Goal: Task Accomplishment & Management: Use online tool/utility

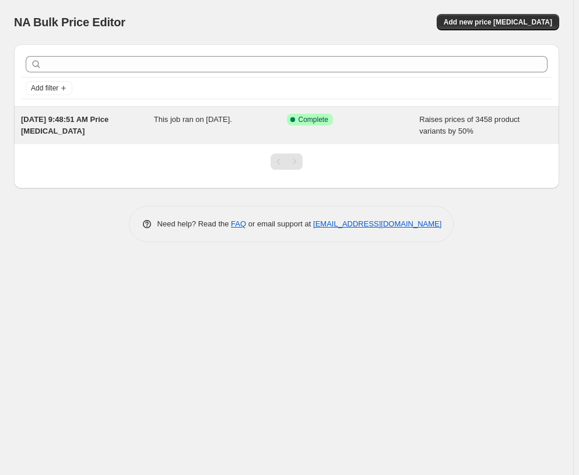
click at [384, 132] on div "Success Complete Complete" at bounding box center [353, 125] width 133 height 23
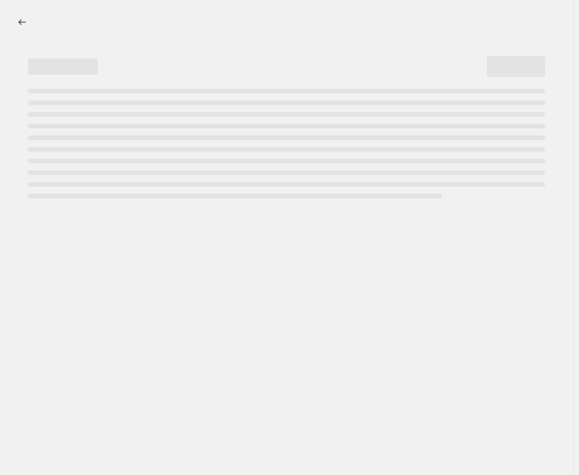
select select "percentage"
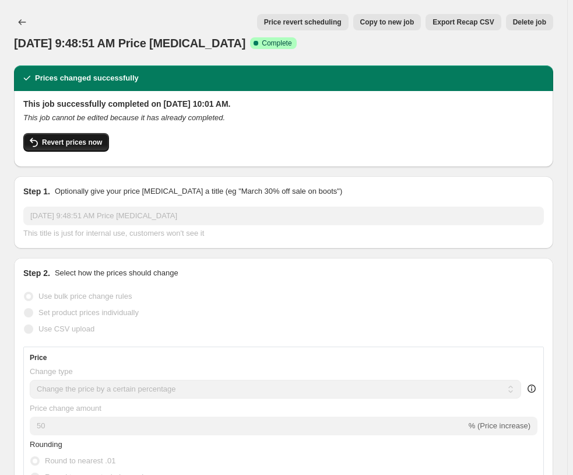
click at [89, 147] on button "Revert prices now" at bounding box center [66, 142] width 86 height 19
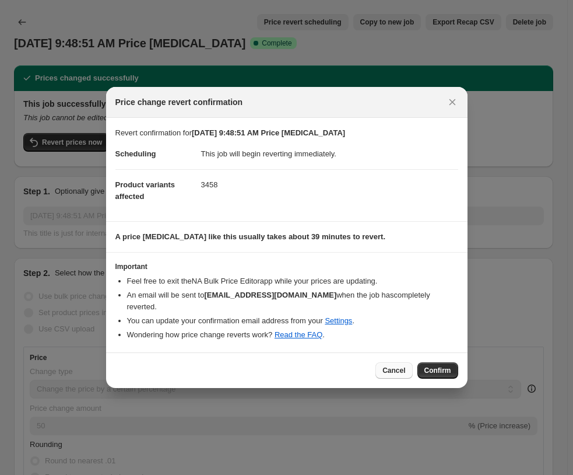
click at [400, 370] on button "Cancel" at bounding box center [394, 370] width 37 height 16
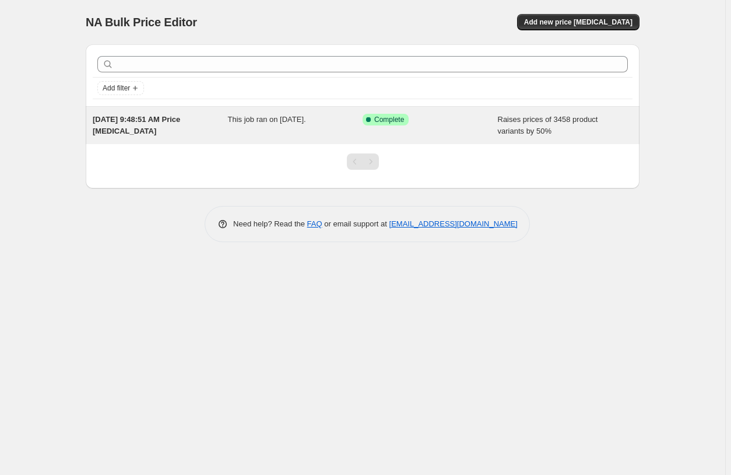
click at [416, 125] on div "Success Complete Complete" at bounding box center [430, 125] width 135 height 23
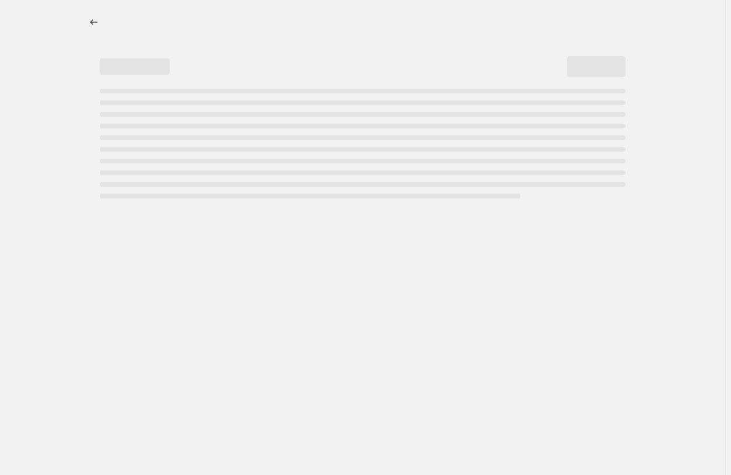
select select "percentage"
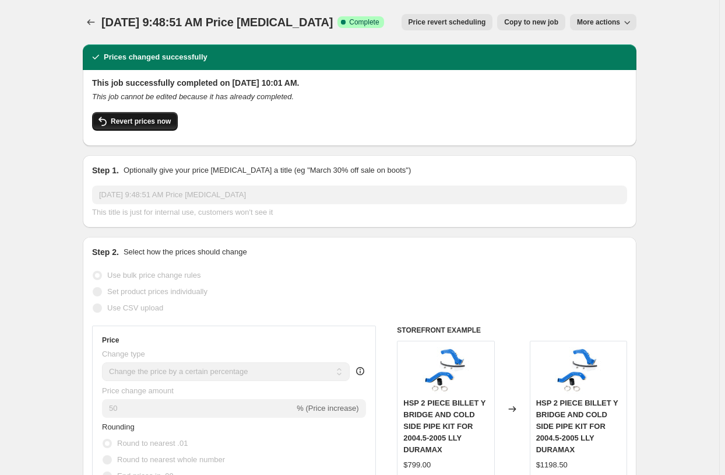
click at [139, 121] on span "Revert prices now" at bounding box center [141, 121] width 60 height 9
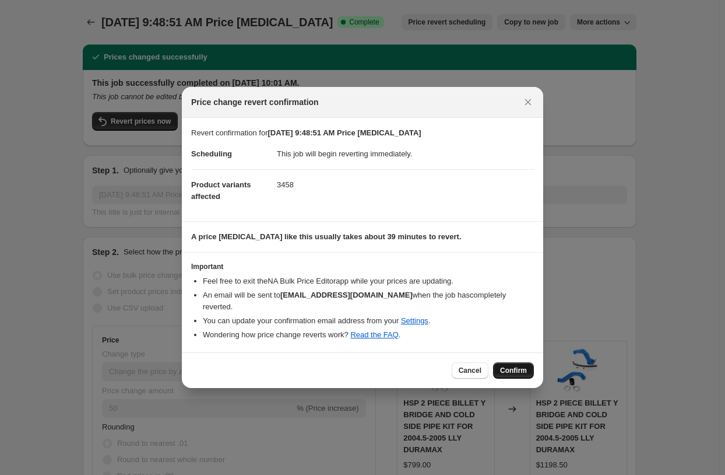
click at [506, 366] on span "Confirm" at bounding box center [513, 370] width 27 height 9
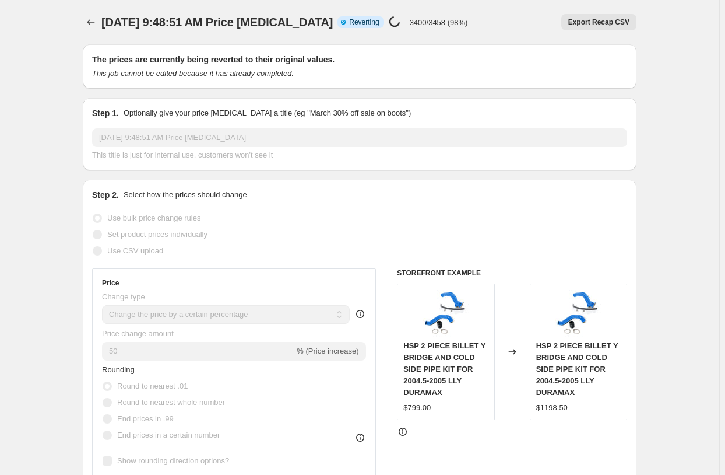
select select "percentage"
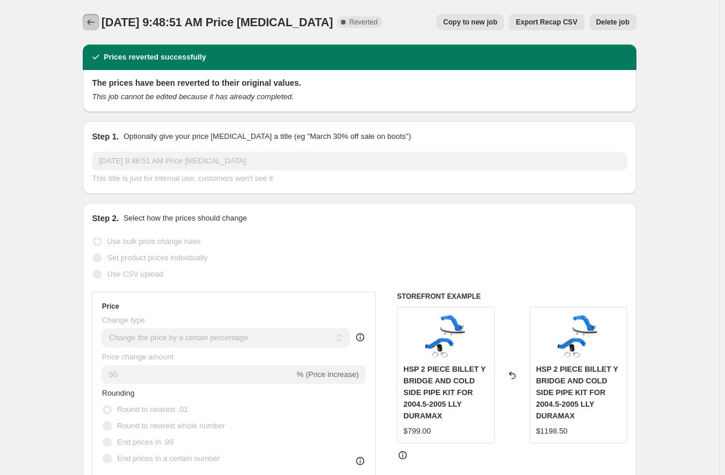
click at [94, 21] on icon "Price change jobs" at bounding box center [91, 22] width 12 height 12
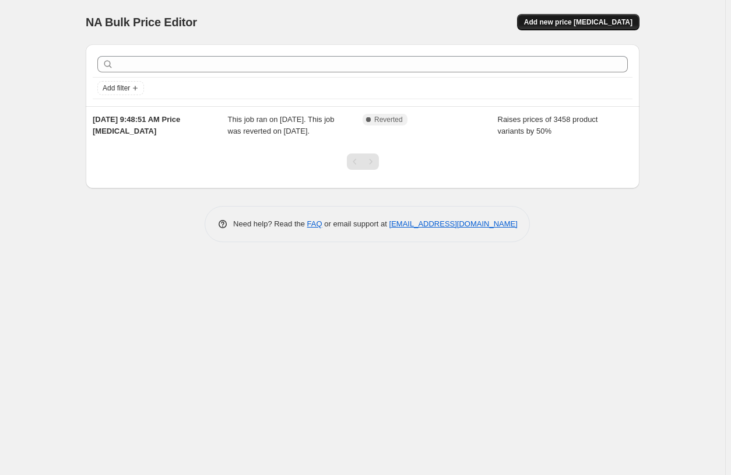
click at [612, 22] on span "Add new price [MEDICAL_DATA]" at bounding box center [578, 21] width 108 height 9
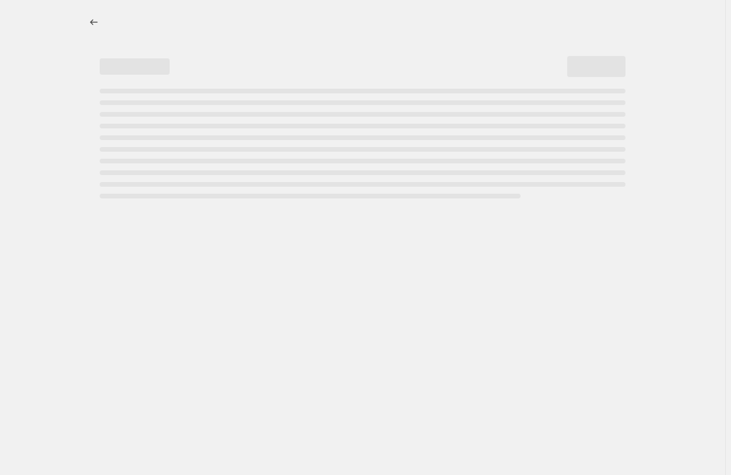
select select "percentage"
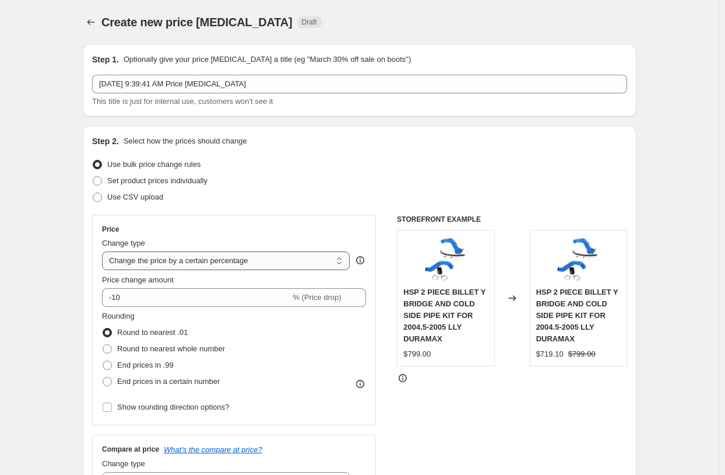
click at [188, 261] on select "Change the price to a certain amount Change the price by a certain amount Chang…" at bounding box center [226, 260] width 248 height 19
click at [225, 226] on div "Price" at bounding box center [234, 229] width 264 height 9
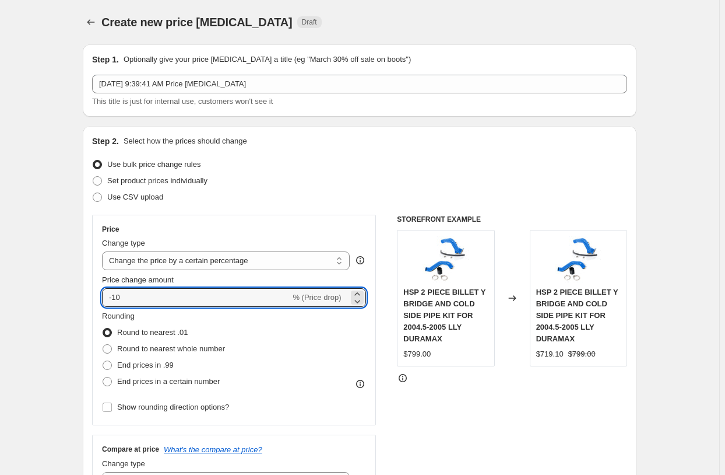
drag, startPoint x: 175, startPoint y: 299, endPoint x: 86, endPoint y: 293, distance: 89.4
click at [86, 293] on div "Step 2. Select how the prices should change Use bulk price change rules Set pro…" at bounding box center [360, 330] width 554 height 409
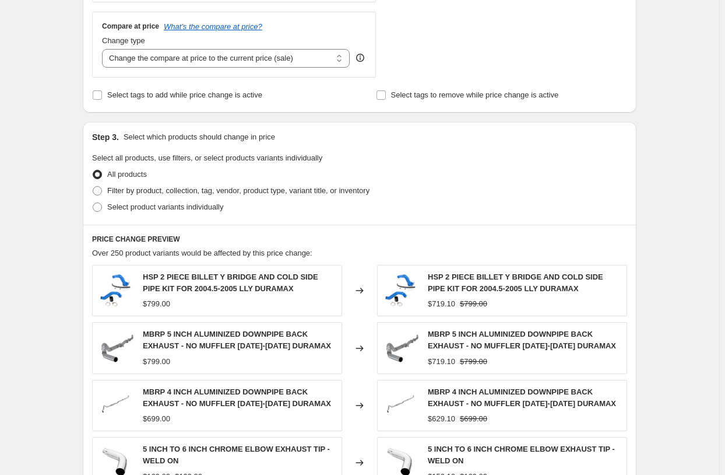
scroll to position [703, 0]
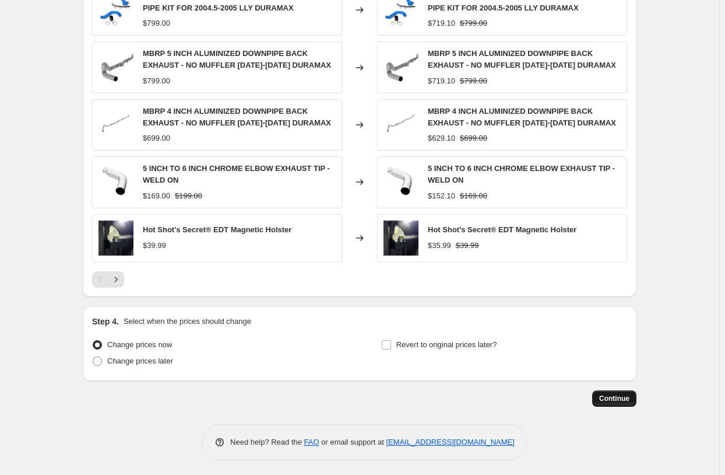
type input "25"
drag, startPoint x: 622, startPoint y: 396, endPoint x: 413, endPoint y: 287, distance: 235.5
click at [395, 338] on label "Revert to original prices later?" at bounding box center [439, 344] width 116 height 16
click at [391, 340] on input "Revert to original prices later?" at bounding box center [386, 344] width 9 height 9
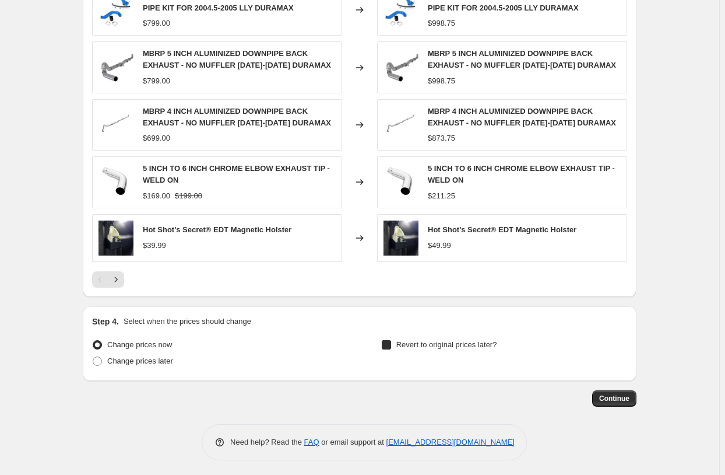
checkbox input "true"
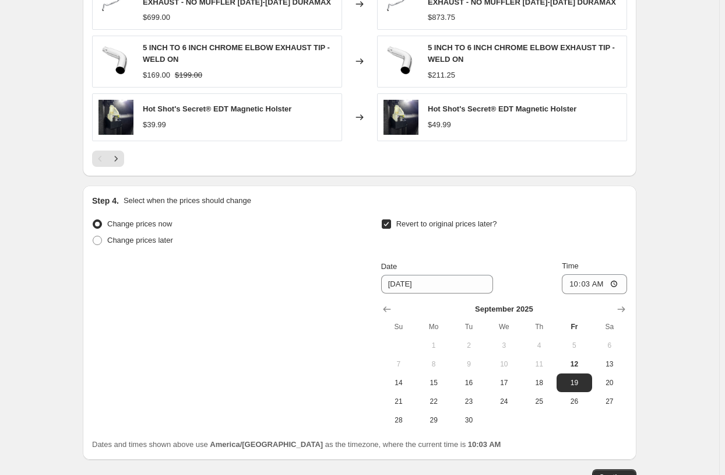
scroll to position [903, 0]
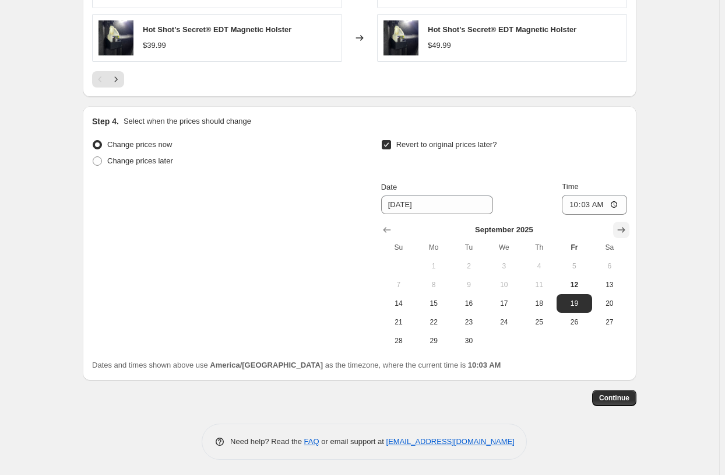
click at [622, 232] on icon "Show next month, October 2025" at bounding box center [622, 230] width 12 height 12
click at [622, 232] on icon "Show next month, November 2025" at bounding box center [622, 230] width 12 height 12
click at [447, 264] on span "1" at bounding box center [434, 265] width 26 height 9
type input "[DATE]"
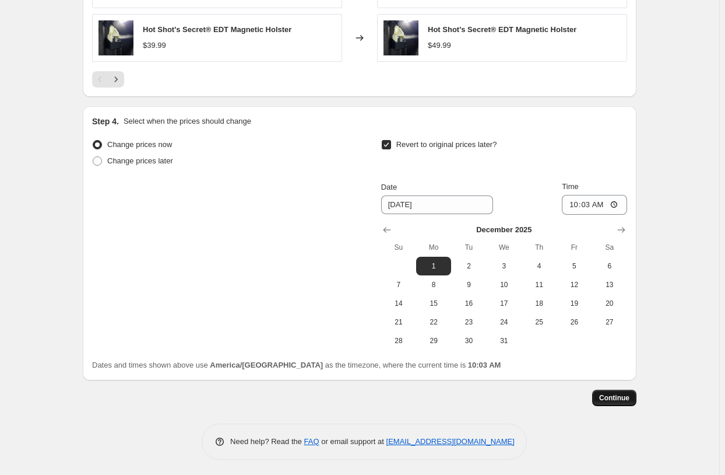
click at [613, 398] on span "Continue" at bounding box center [614, 397] width 30 height 9
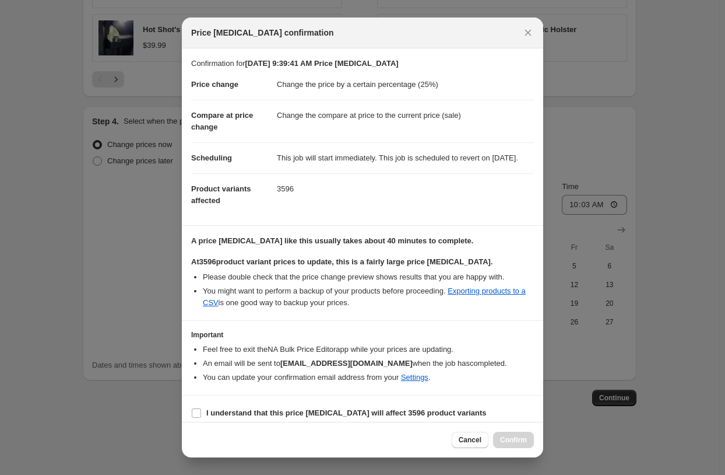
scroll to position [19, 0]
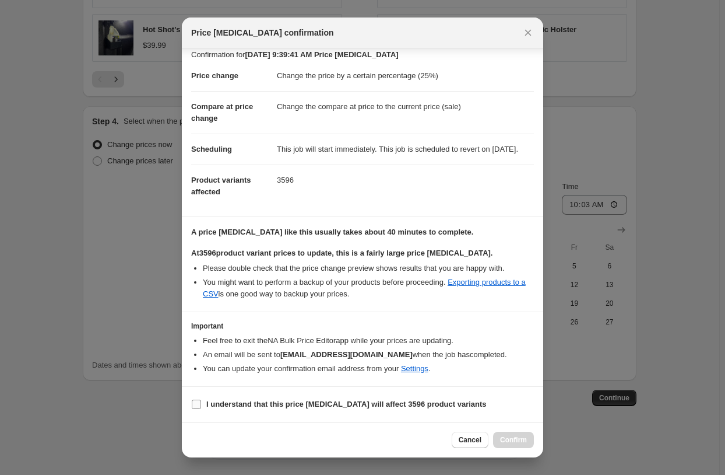
click at [204, 407] on label "I understand that this price [MEDICAL_DATA] will affect 3596 product variants" at bounding box center [339, 404] width 296 height 16
click at [201, 407] on input "I understand that this price [MEDICAL_DATA] will affect 3596 product variants" at bounding box center [196, 403] width 9 height 9
checkbox input "true"
click at [500, 432] on button "Confirm" at bounding box center [513, 440] width 41 height 16
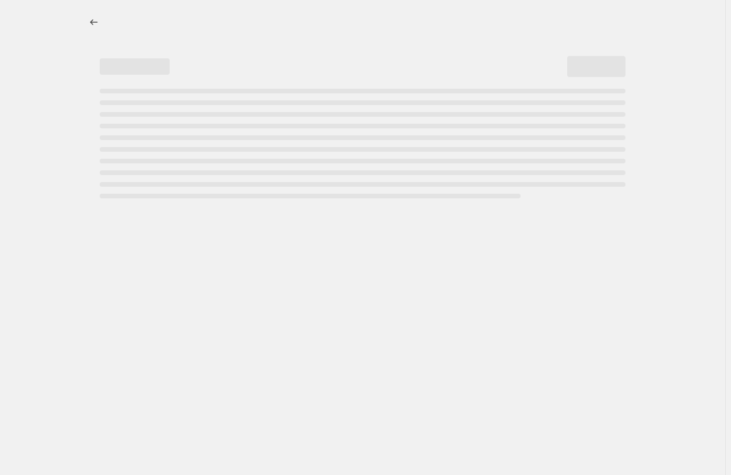
select select "percentage"
